Goal: Task Accomplishment & Management: Manage account settings

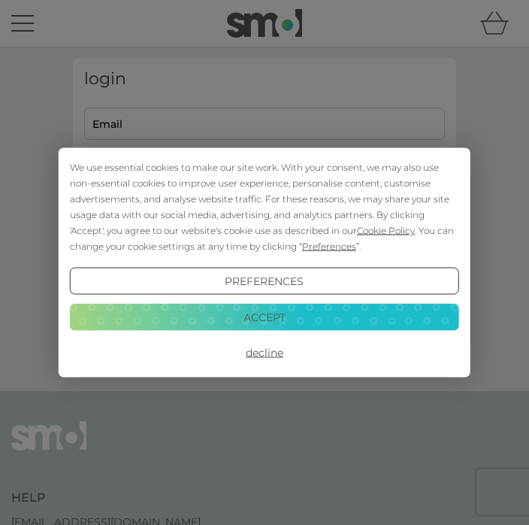
click at [258, 313] on button "Accept" at bounding box center [265, 316] width 390 height 27
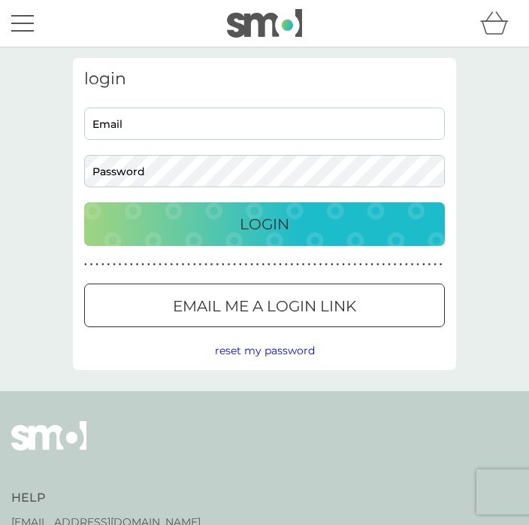
click at [143, 131] on input "Email" at bounding box center [264, 124] width 361 height 32
click at [112, 125] on input "Email" at bounding box center [264, 124] width 361 height 32
type input "[PERSON_NAME][EMAIL_ADDRESS][DOMAIN_NAME]"
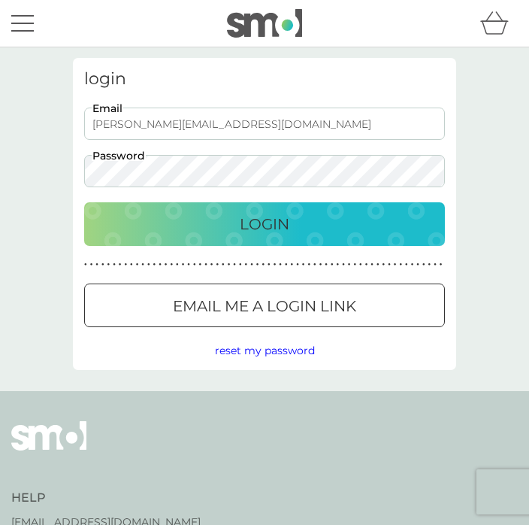
click at [262, 220] on p "Login" at bounding box center [265, 224] width 50 height 24
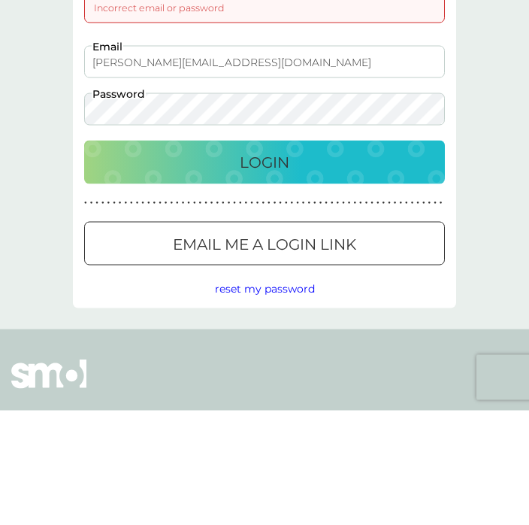
click at [290, 265] on div "Login" at bounding box center [264, 277] width 331 height 24
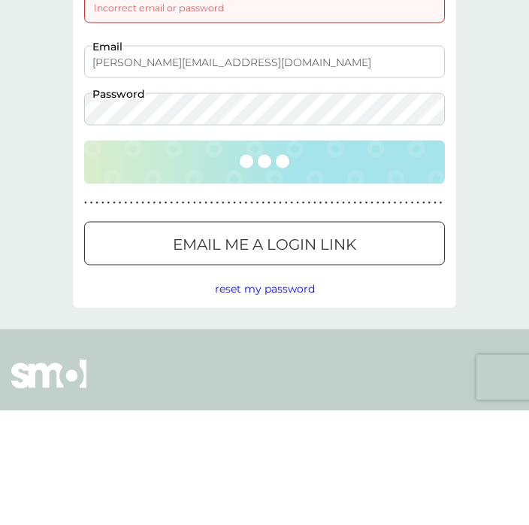
scroll to position [115, 0]
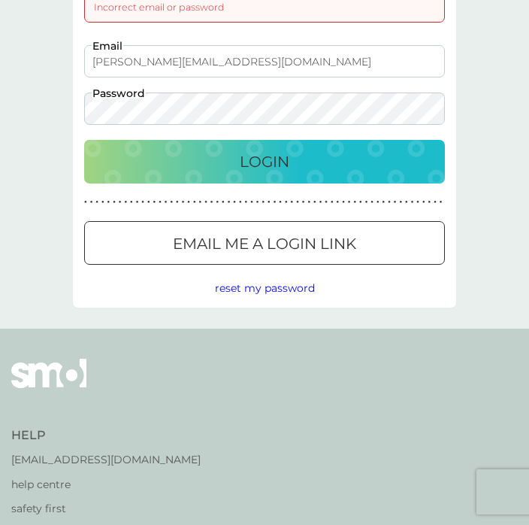
click at [289, 281] on span "reset my password" at bounding box center [265, 288] width 100 height 14
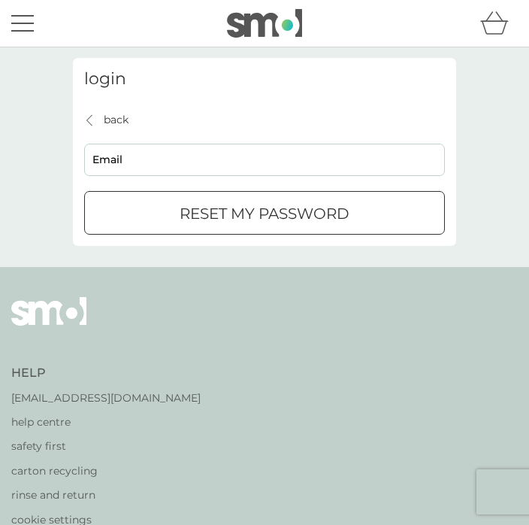
click at [120, 162] on input "Email" at bounding box center [264, 160] width 361 height 32
type input "[PERSON_NAME][EMAIL_ADDRESS][DOMAIN_NAME]"
click at [241, 207] on div "submit" at bounding box center [265, 213] width 54 height 16
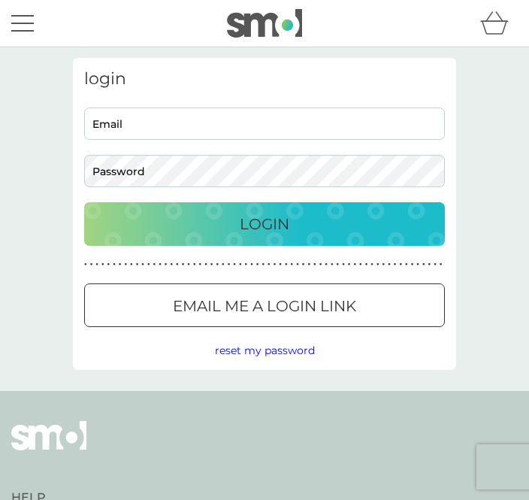
click at [121, 126] on input "Email" at bounding box center [264, 124] width 361 height 32
type input "[PERSON_NAME][EMAIL_ADDRESS][DOMAIN_NAME]"
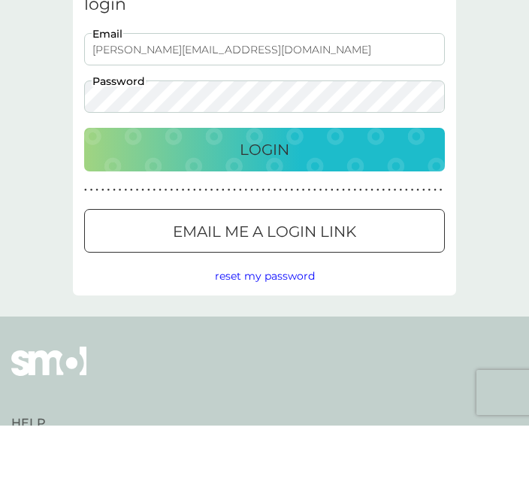
click at [305, 212] on div "Login" at bounding box center [264, 224] width 331 height 24
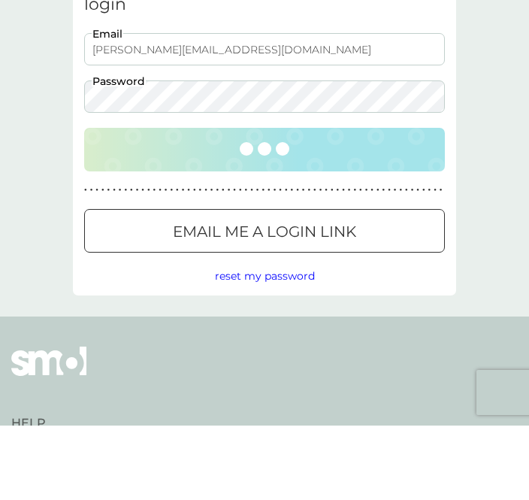
scroll to position [74, 0]
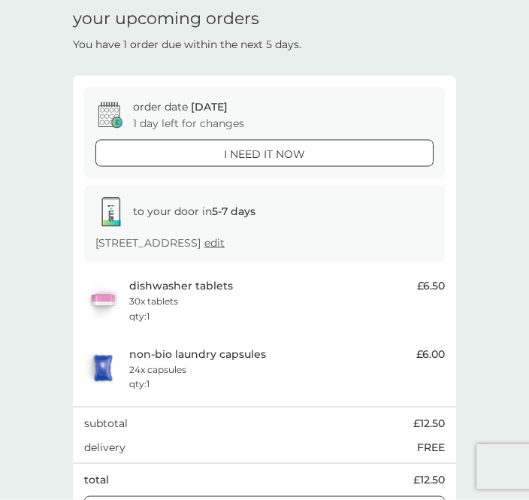
scroll to position [50, 0]
click at [267, 499] on div at bounding box center [265, 508] width 7 height 7
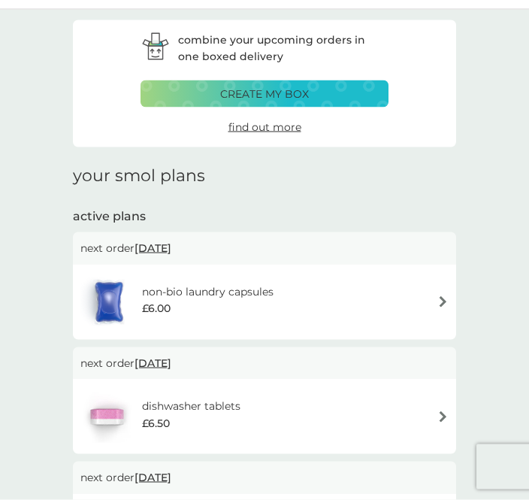
scroll to position [77, 0]
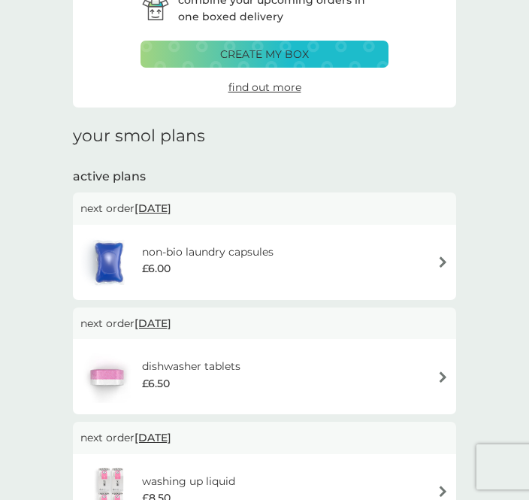
click at [384, 379] on div "dishwasher tablets £6.50" at bounding box center [264, 376] width 369 height 53
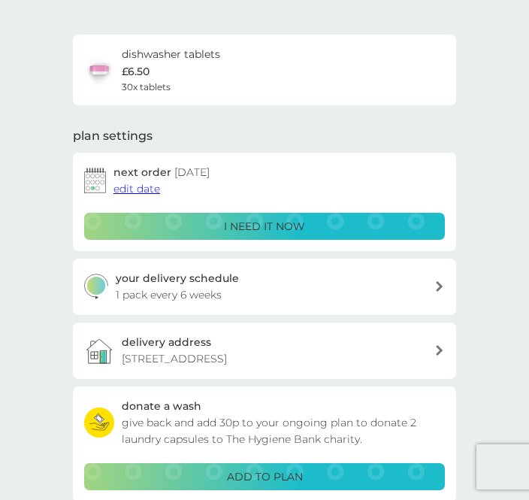
click at [444, 315] on div "your delivery schedule 1 pack every 6 weeks" at bounding box center [265, 287] width 384 height 56
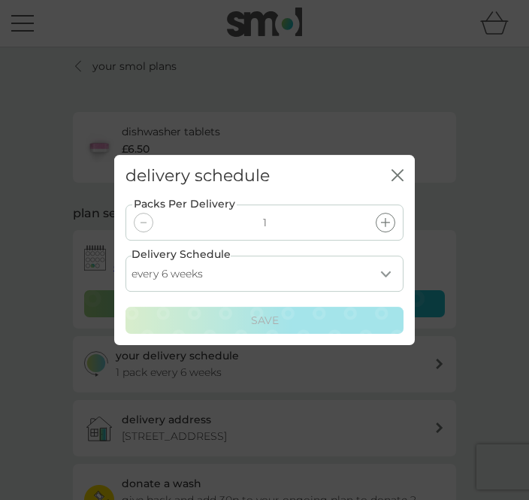
click at [384, 292] on select "every 1 week every 2 weeks every 3 weeks every 4 weeks every 5 weeks every 6 we…" at bounding box center [265, 274] width 278 height 36
select select "84"
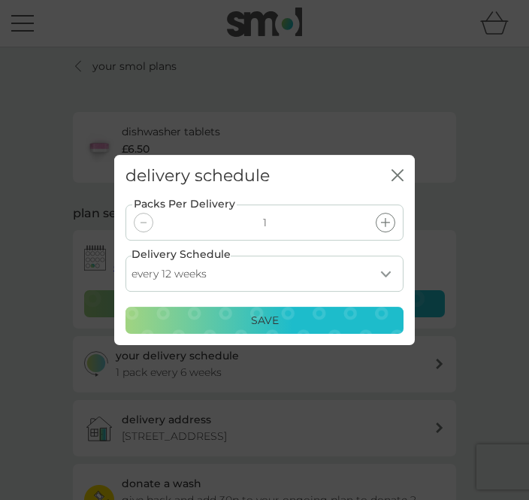
click at [277, 329] on p "Save" at bounding box center [265, 320] width 28 height 17
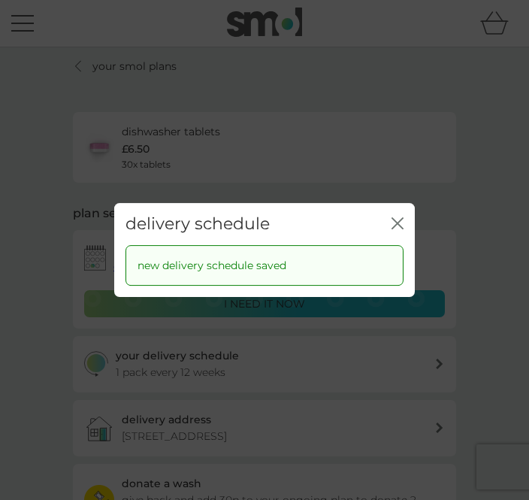
click at [399, 229] on icon "close" at bounding box center [398, 223] width 12 height 12
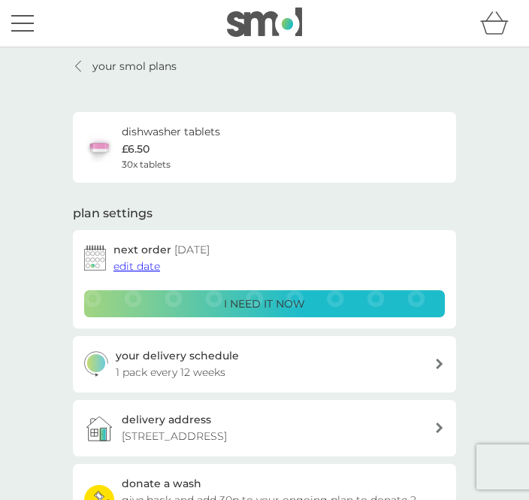
click at [129, 262] on span "edit date" at bounding box center [137, 266] width 47 height 14
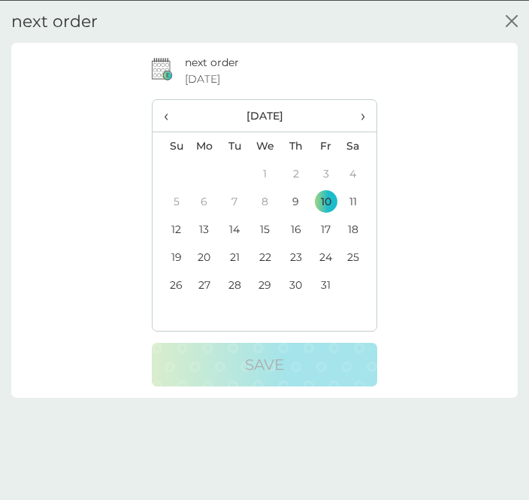
click at [362, 123] on span "›" at bounding box center [359, 115] width 13 height 32
click at [327, 204] on td "7" at bounding box center [326, 201] width 30 height 28
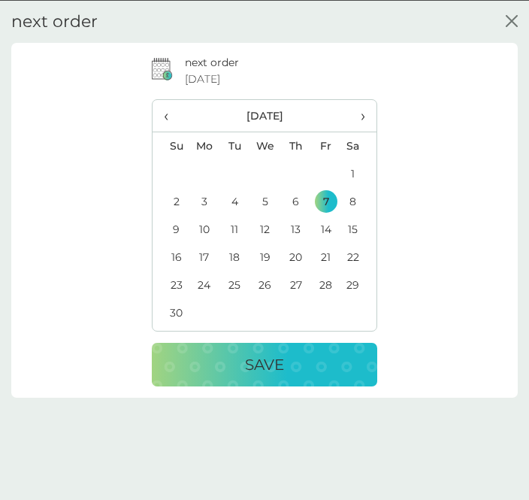
click at [279, 356] on p "Save" at bounding box center [264, 364] width 39 height 24
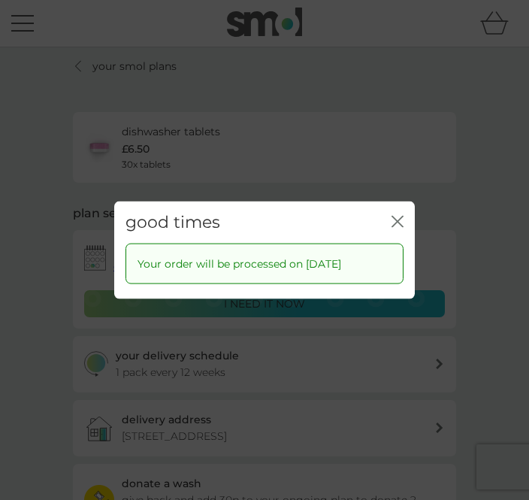
click at [402, 232] on div "close" at bounding box center [398, 222] width 12 height 20
click at [402, 227] on icon "close" at bounding box center [398, 221] width 12 height 12
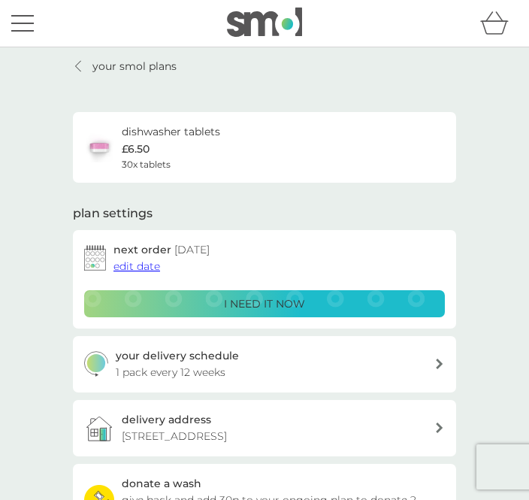
click at [85, 58] on link "your smol plans" at bounding box center [125, 66] width 104 height 17
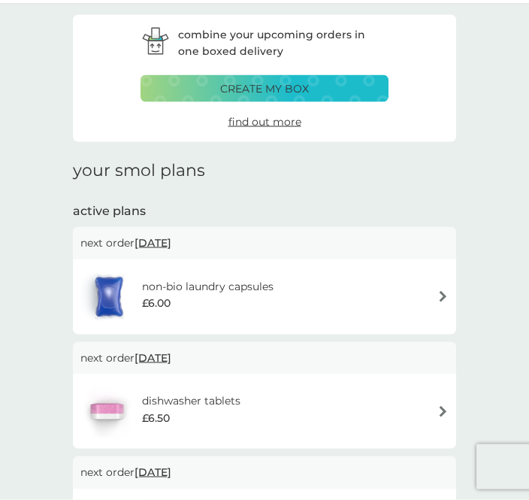
scroll to position [44, 0]
click at [444, 291] on img at bounding box center [443, 295] width 11 height 11
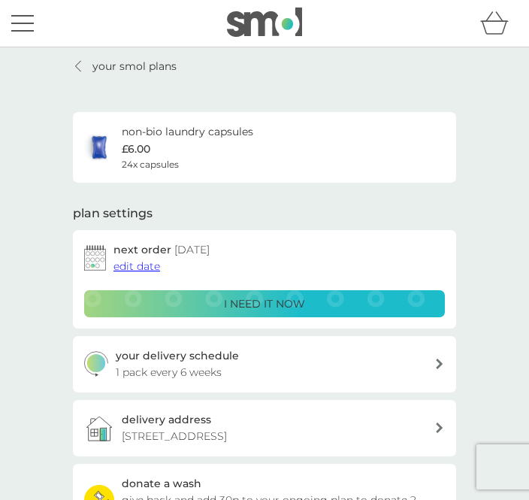
click at [137, 267] on span "edit date" at bounding box center [137, 266] width 47 height 14
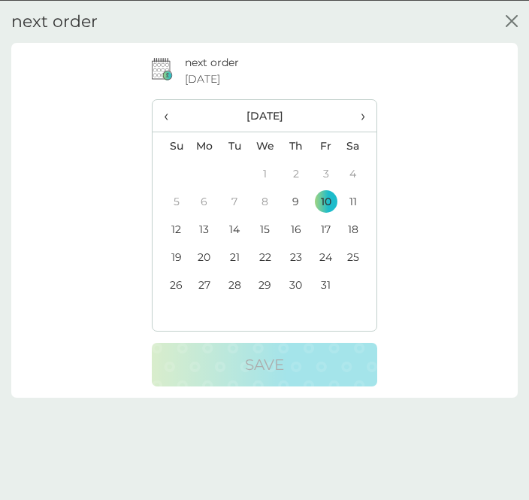
click at [362, 119] on span "›" at bounding box center [359, 115] width 13 height 32
click at [326, 199] on td "7" at bounding box center [326, 201] width 30 height 28
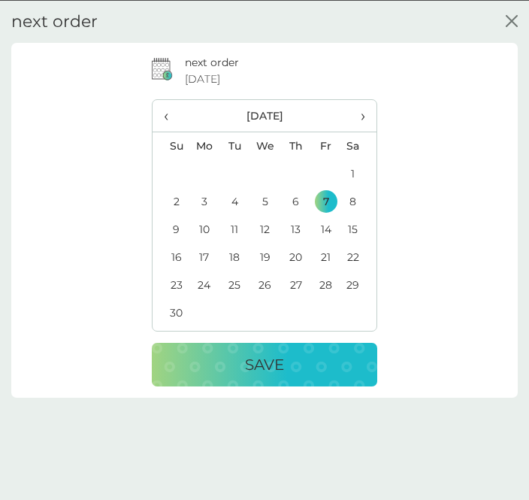
click at [262, 359] on p "Save" at bounding box center [264, 364] width 39 height 24
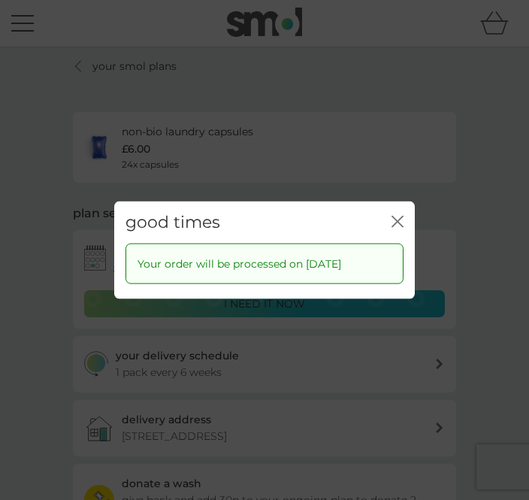
click at [402, 227] on icon "close" at bounding box center [398, 221] width 12 height 12
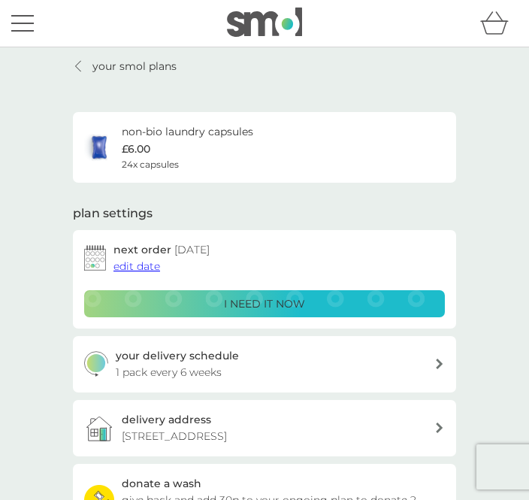
click at [80, 69] on icon at bounding box center [78, 66] width 6 height 12
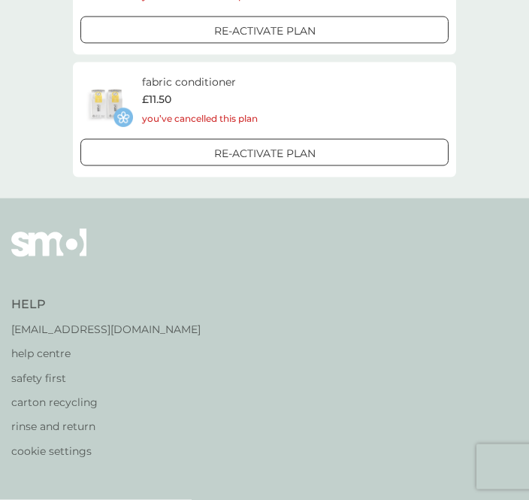
scroll to position [830, 0]
